Goal: Task Accomplishment & Management: Use online tool/utility

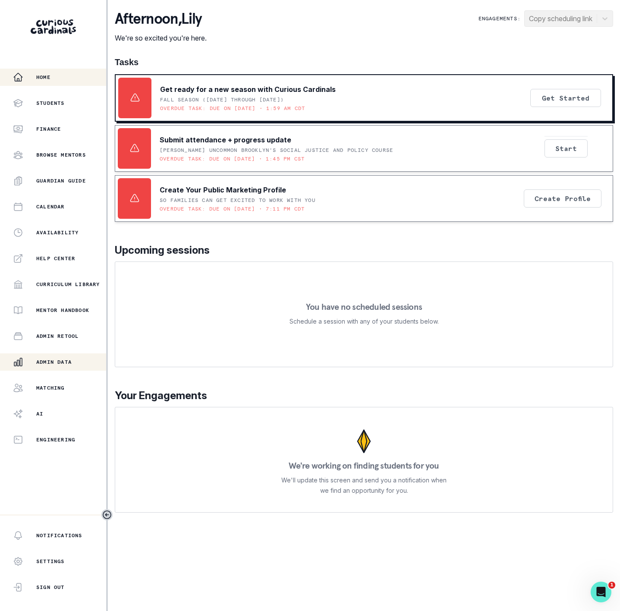
click at [74, 361] on div "Admin Data" at bounding box center [59, 362] width 93 height 10
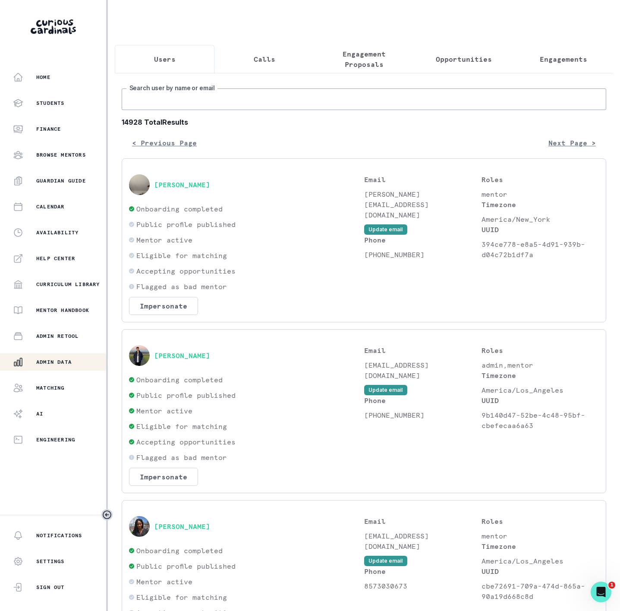
click at [223, 109] on input "Search user by name or email" at bounding box center [364, 99] width 485 height 22
type input "[PERSON_NAME]"
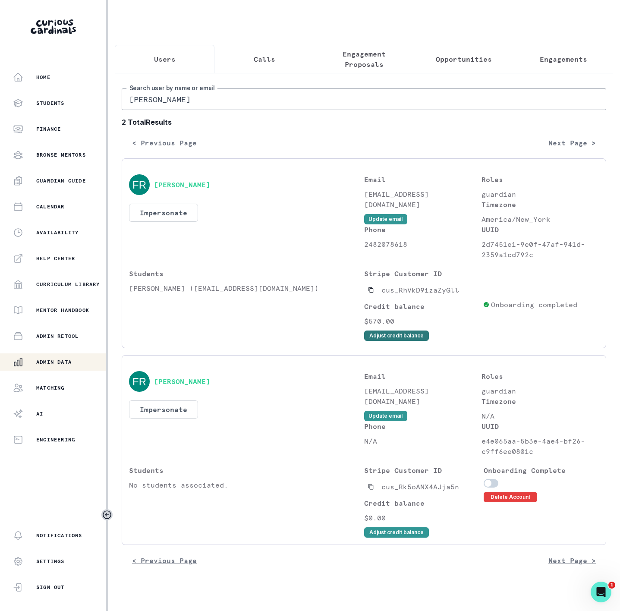
click at [390, 341] on button "Adjust credit balance" at bounding box center [396, 336] width 65 height 10
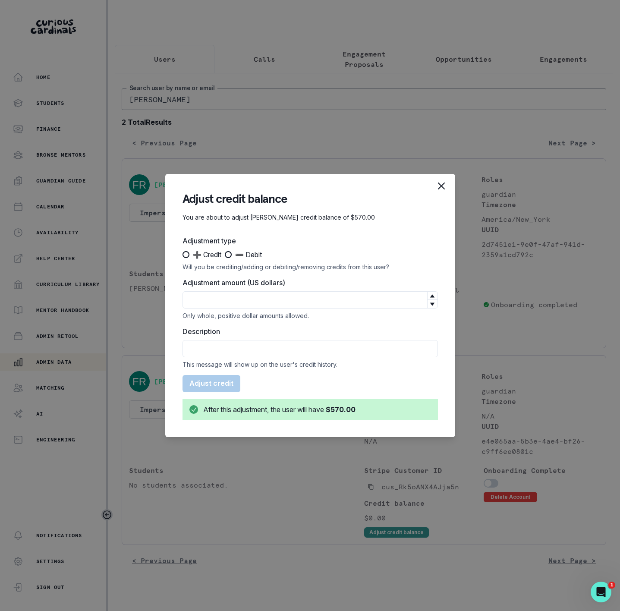
click at [207, 337] on div "Description This message will show up on the user's credit history." at bounding box center [310, 347] width 255 height 42
click at [211, 347] on input "Description" at bounding box center [310, 348] width 255 height 17
paste input "Capped subscription credit rollover deduction"
type input "Capped subscription credit rollover deduction"
click at [222, 295] on input "Adjustment amount (US dollars)" at bounding box center [310, 299] width 255 height 17
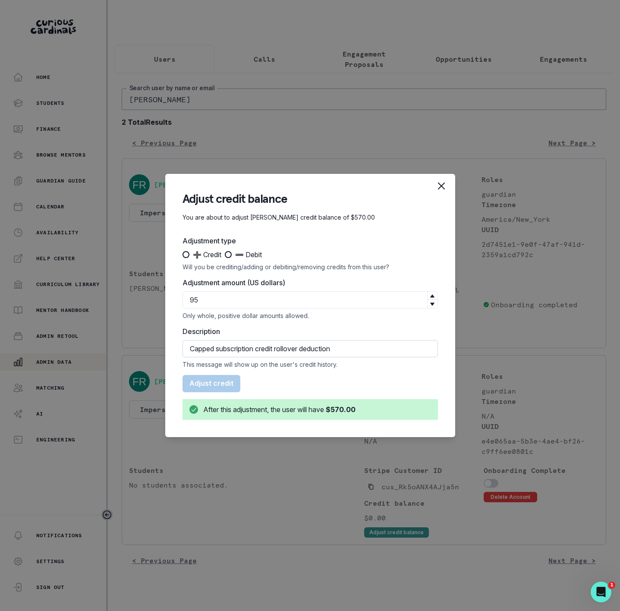
type input "95"
click at [189, 347] on input "Capped subscription credit rollover deduction" at bounding box center [310, 348] width 255 height 17
type input "CREDIT: Capped subscription credit rollover deduction"
click at [188, 255] on span at bounding box center [186, 254] width 7 height 7
click at [183, 255] on input "➕ Credit" at bounding box center [182, 255] width 0 height 0
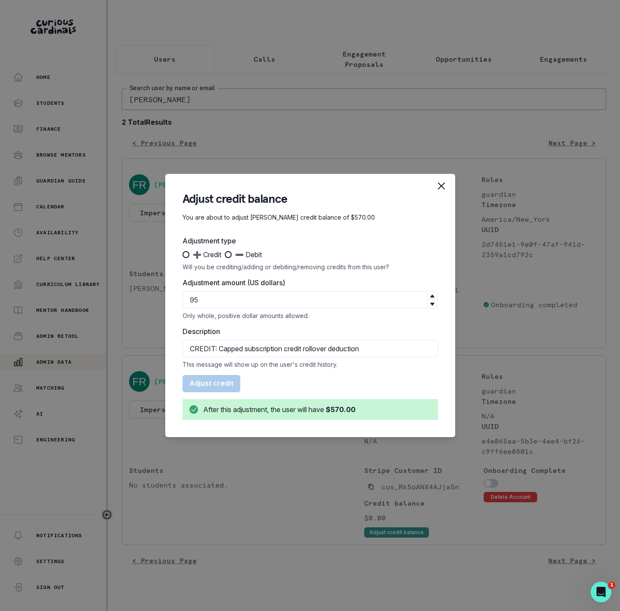
radio input "true"
click at [209, 382] on button "Add $95" at bounding box center [204, 383] width 43 height 17
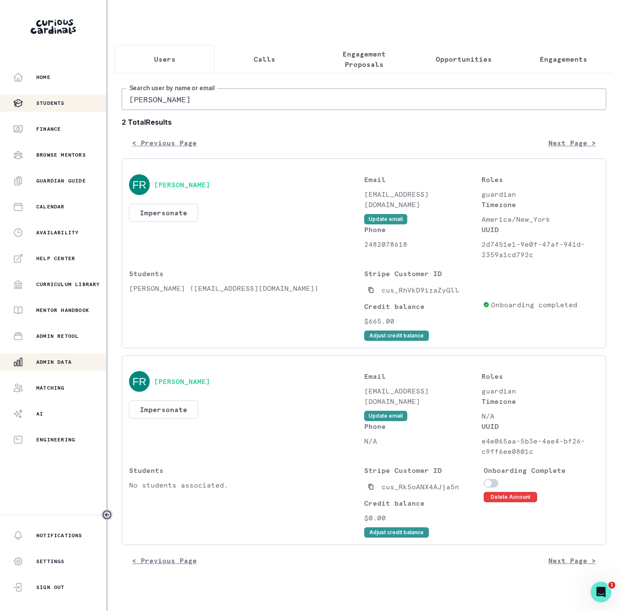
drag, startPoint x: 170, startPoint y: 110, endPoint x: 21, endPoint y: 105, distance: 149.4
click at [33, 109] on div "Home Students Finance Browse Mentors Guardian Guide Calendar Availability Help …" at bounding box center [310, 305] width 620 height 611
paste input "[PERSON_NAME]"
type input "[PERSON_NAME]"
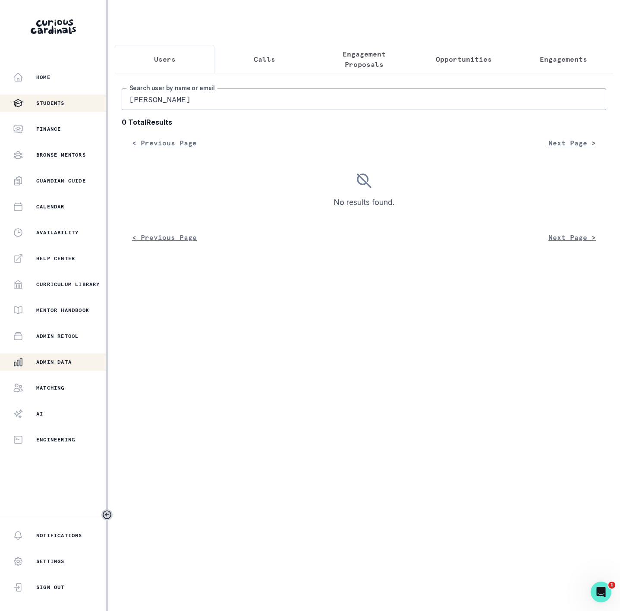
drag, startPoint x: 164, startPoint y: 111, endPoint x: 49, endPoint y: 109, distance: 114.4
click at [52, 110] on div "Home Students Finance Browse Mentors Guardian Guide Calendar Availability Help …" at bounding box center [310, 305] width 620 height 611
type input "[PERSON_NAME]"
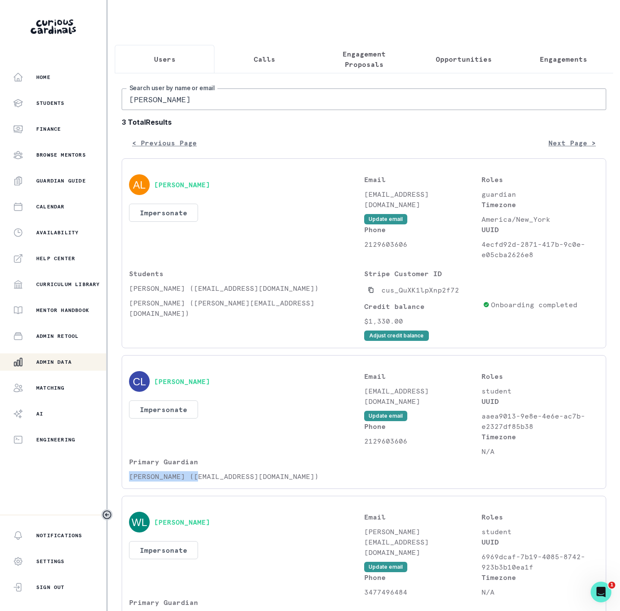
drag, startPoint x: 131, startPoint y: 484, endPoint x: 192, endPoint y: 488, distance: 61.4
click at [192, 482] on p "[PERSON_NAME] ([EMAIL_ADDRESS][DOMAIN_NAME])" at bounding box center [246, 476] width 235 height 10
copy p "[PERSON_NAME]"
drag, startPoint x: 166, startPoint y: 112, endPoint x: 48, endPoint y: 114, distance: 118.3
click at [54, 116] on div "Home Students Finance Browse Mentors Guardian Guide Calendar Availability Help …" at bounding box center [310, 305] width 620 height 611
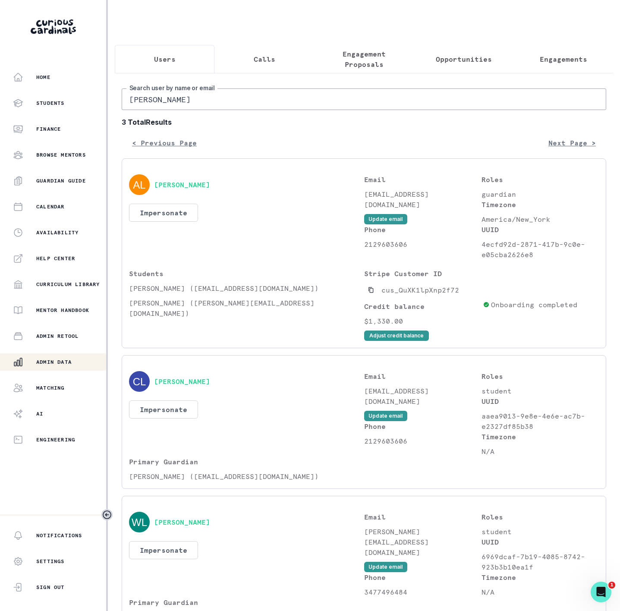
paste input "Alexia"
type input "[PERSON_NAME]"
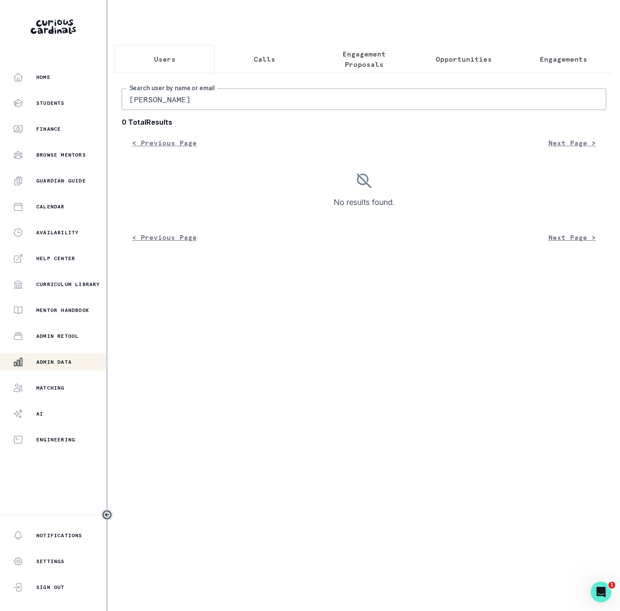
drag, startPoint x: 206, startPoint y: 109, endPoint x: 158, endPoint y: 113, distance: 48.5
click at [158, 110] on input "[PERSON_NAME]" at bounding box center [364, 99] width 485 height 22
type input "Alexia"
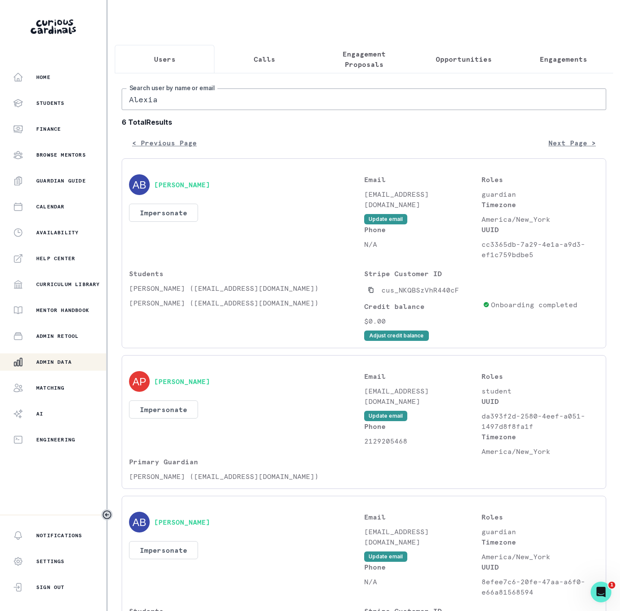
scroll to position [324, 0]
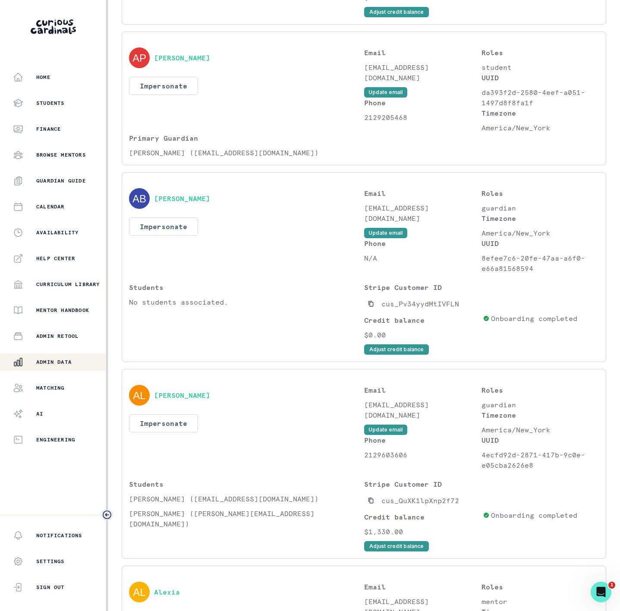
click at [107, 516] on icon "Toggle sidebar" at bounding box center [107, 515] width 10 height 10
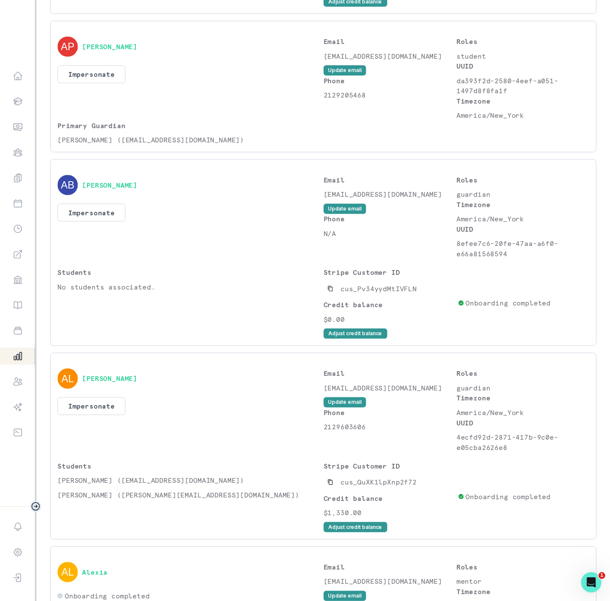
scroll to position [313, 0]
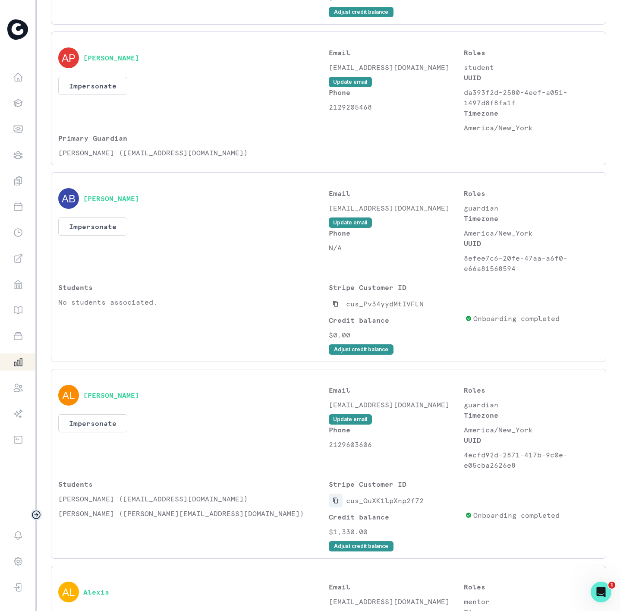
click at [333, 504] on icon "Copied to clipboard" at bounding box center [336, 501] width 6 height 6
click at [109, 432] on button "Impersonate" at bounding box center [92, 423] width 69 height 18
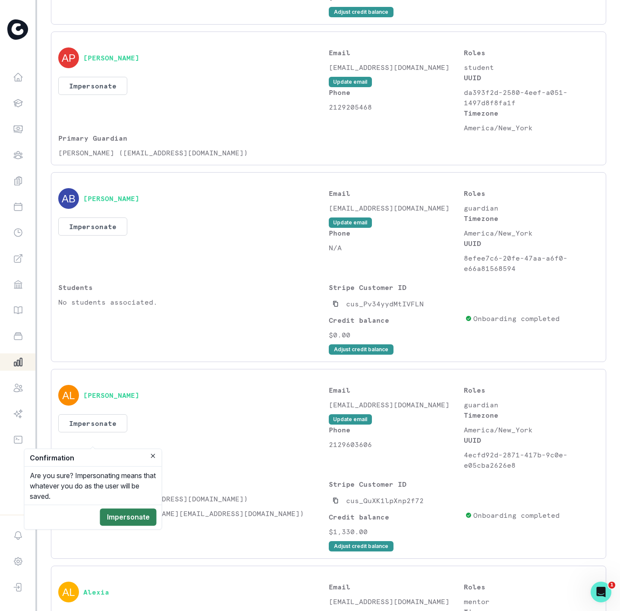
click at [128, 523] on button "Impersonate" at bounding box center [128, 517] width 57 height 17
